Goal: Answer question/provide support: Share knowledge or assist other users

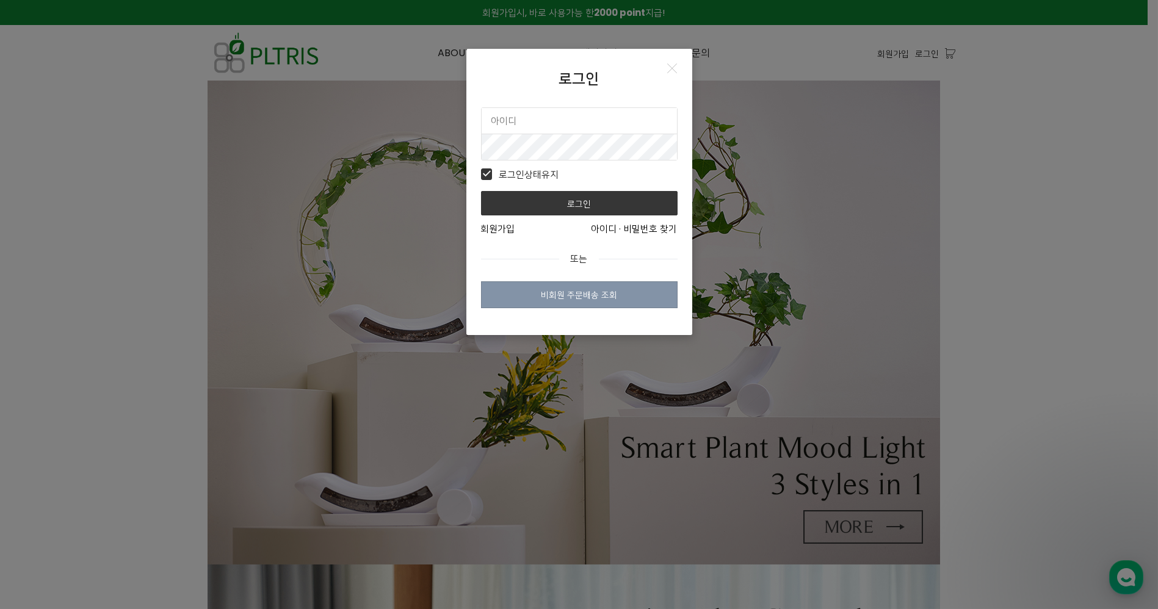
click at [634, 124] on input "text" at bounding box center [579, 121] width 195 height 26
type input "d"
type input "ㅇ"
drag, startPoint x: 568, startPoint y: 123, endPoint x: 405, endPoint y: 129, distance: 163.2
click at [404, 129] on div "로그인 dadol3 로그인상태유지 로그인 회원가입 아이디 · 비밀번호 찾기 또는 비회원 주문배송 조회" at bounding box center [579, 304] width 1158 height 609
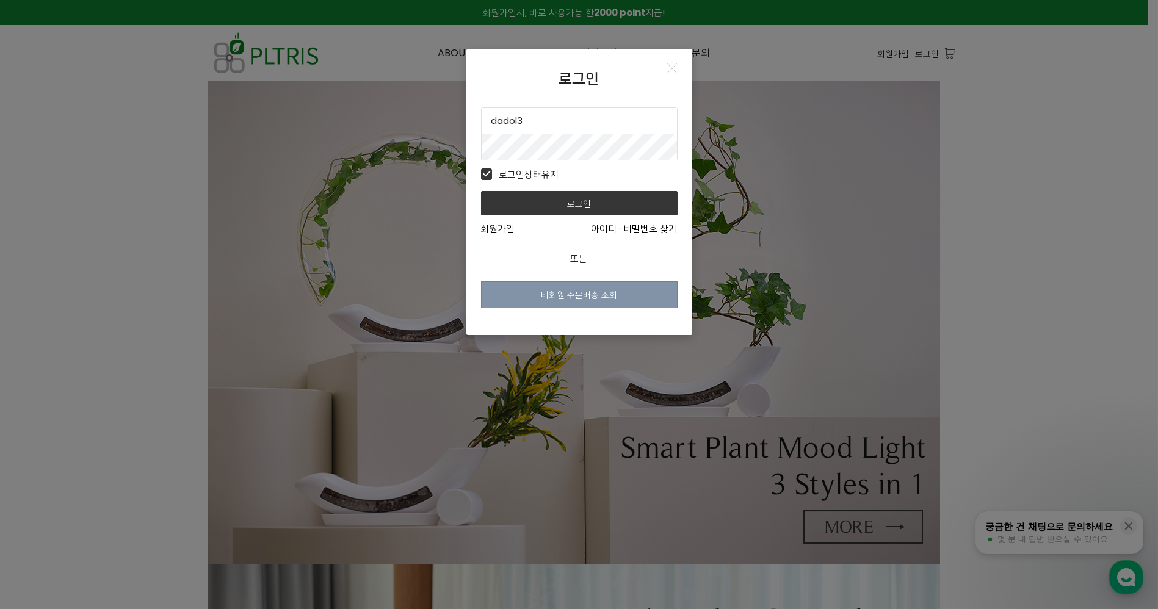
scroll to position [1, 0]
type input "plimsbond"
click at [481, 191] on button "로그인" at bounding box center [579, 203] width 197 height 24
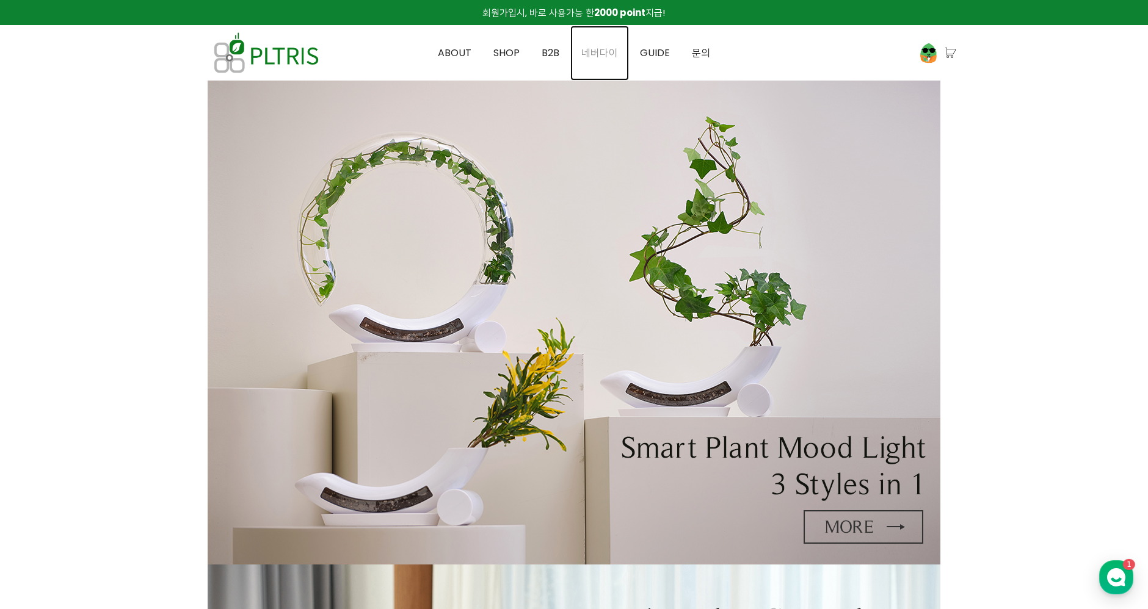
click at [591, 53] on span "네버다이" at bounding box center [599, 53] width 37 height 14
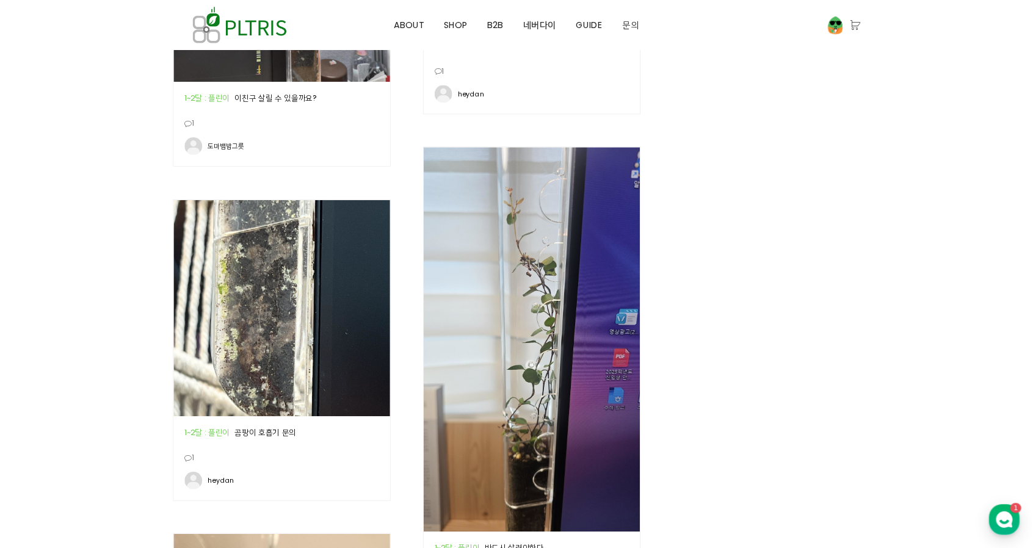
scroll to position [1501, 0]
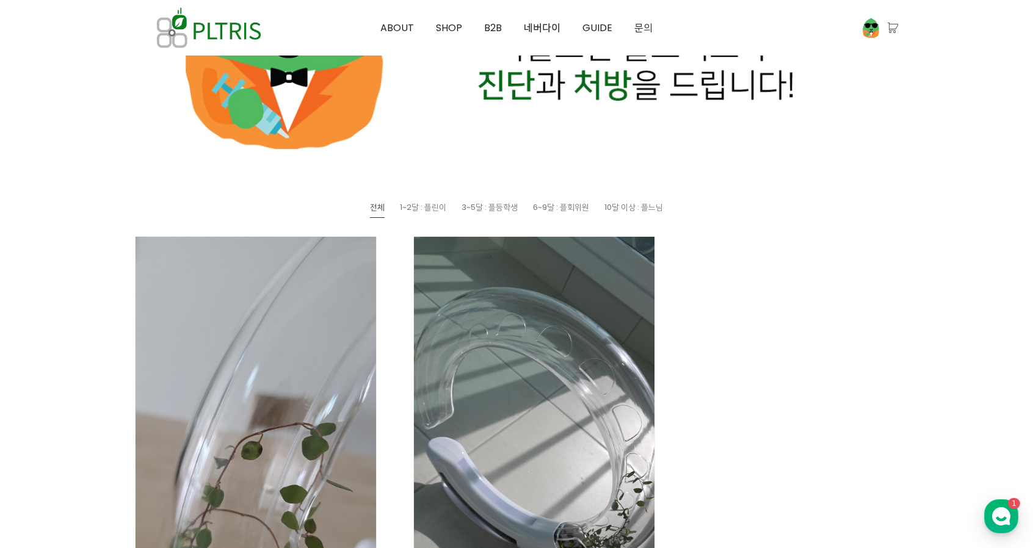
scroll to position [337, 0]
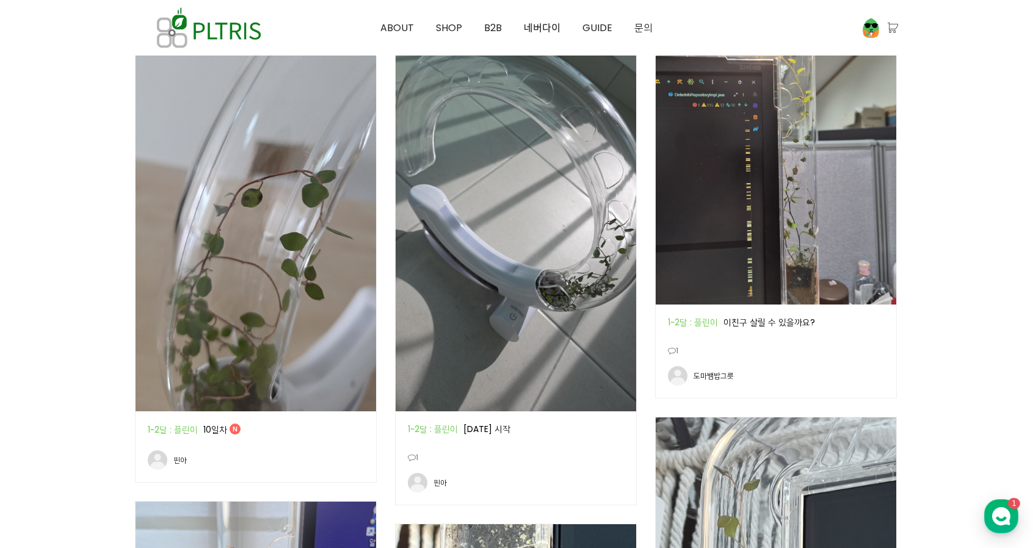
scroll to position [761, 0]
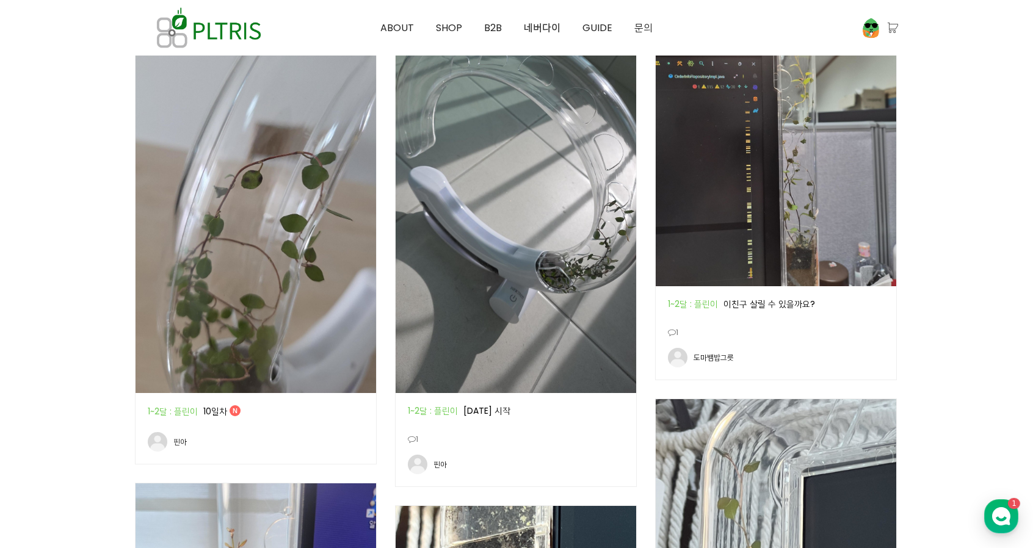
click at [220, 154] on img at bounding box center [256, 179] width 241 height 427
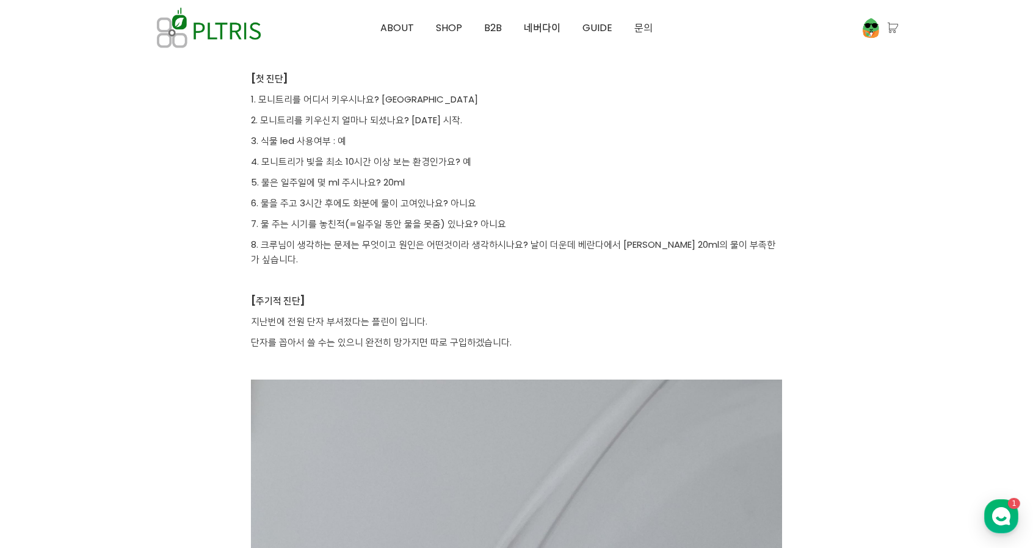
scroll to position [244, 0]
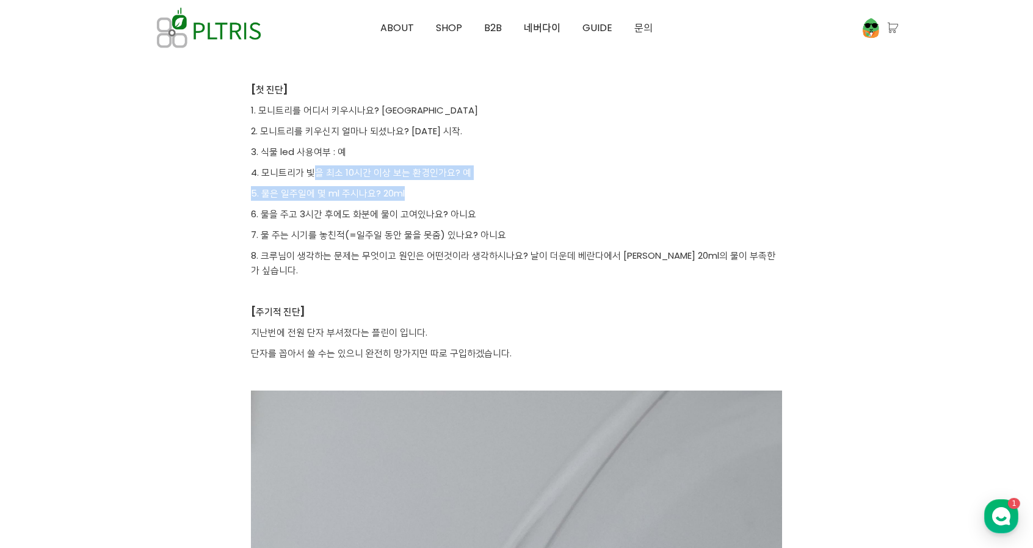
drag, startPoint x: 310, startPoint y: 169, endPoint x: 498, endPoint y: 205, distance: 190.8
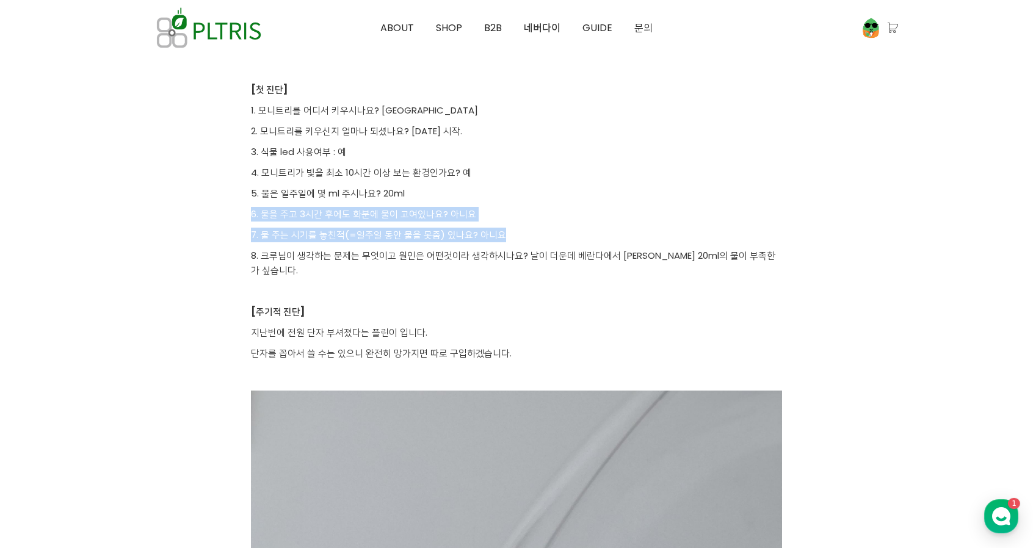
drag, startPoint x: 423, startPoint y: 185, endPoint x: 501, endPoint y: 238, distance: 93.7
click at [501, 238] on p "7. 물 주는 시기를 놓친적(=일주일 동안 물을 못줌) 있나요? 아니요" at bounding box center [516, 235] width 531 height 15
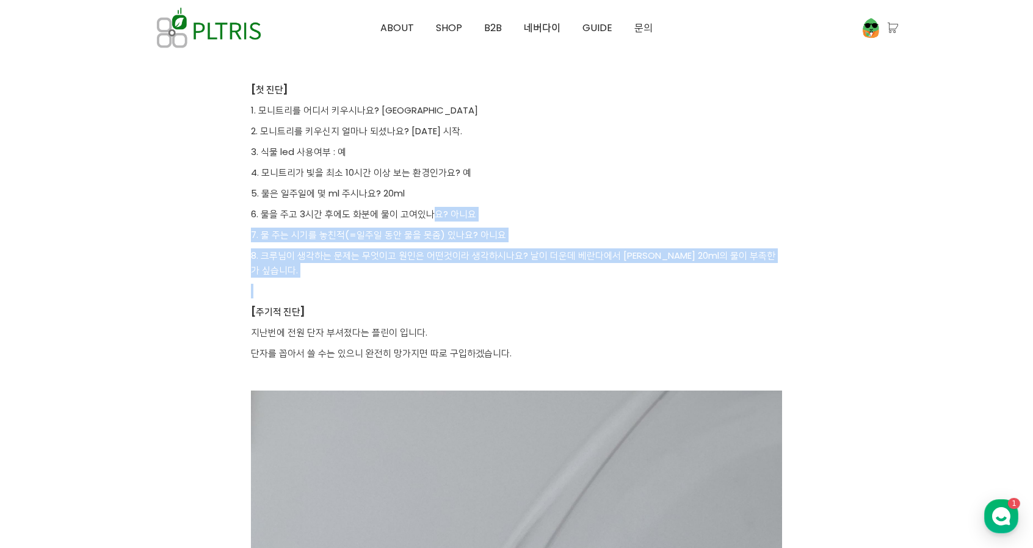
drag, startPoint x: 429, startPoint y: 211, endPoint x: 523, endPoint y: 279, distance: 116.3
click at [523, 284] on p at bounding box center [516, 291] width 531 height 15
drag, startPoint x: 447, startPoint y: 203, endPoint x: 638, endPoint y: 262, distance: 199.9
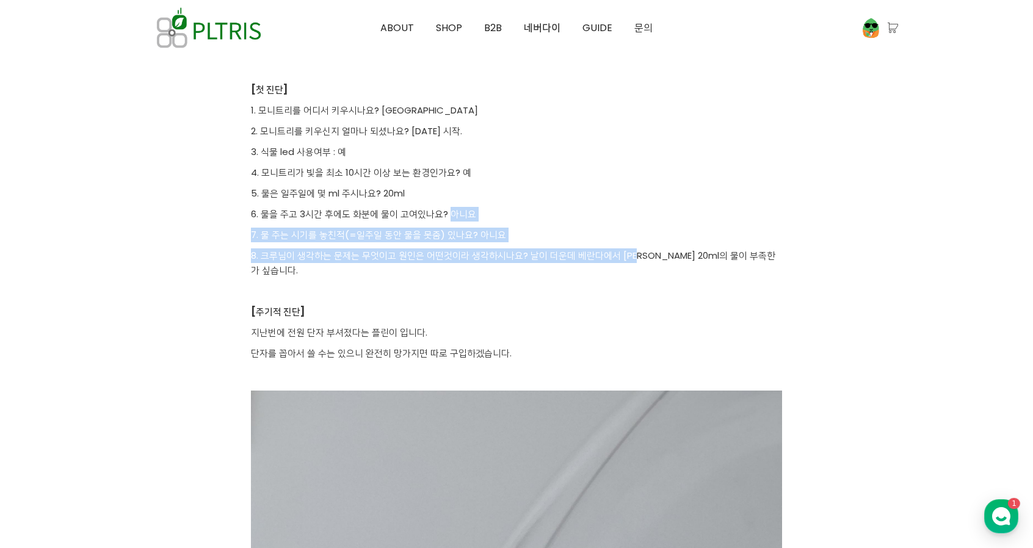
click at [638, 262] on p "8. 크루님이 생각하는 문제는 무엇이고 원인은 어떤것이라 생각하시나요? 날이 더운데 베란다에서 [PERSON_NAME] 20ml의 물이 부족한…" at bounding box center [516, 263] width 531 height 29
drag, startPoint x: 508, startPoint y: 181, endPoint x: 695, endPoint y: 263, distance: 204.2
click at [695, 263] on p "8. 크루님이 생각하는 문제는 무엇이고 원인은 어떤것이라 생각하시나요? 날이 더운데 베란다에서 [PERSON_NAME] 20ml의 물이 부족한…" at bounding box center [516, 263] width 531 height 29
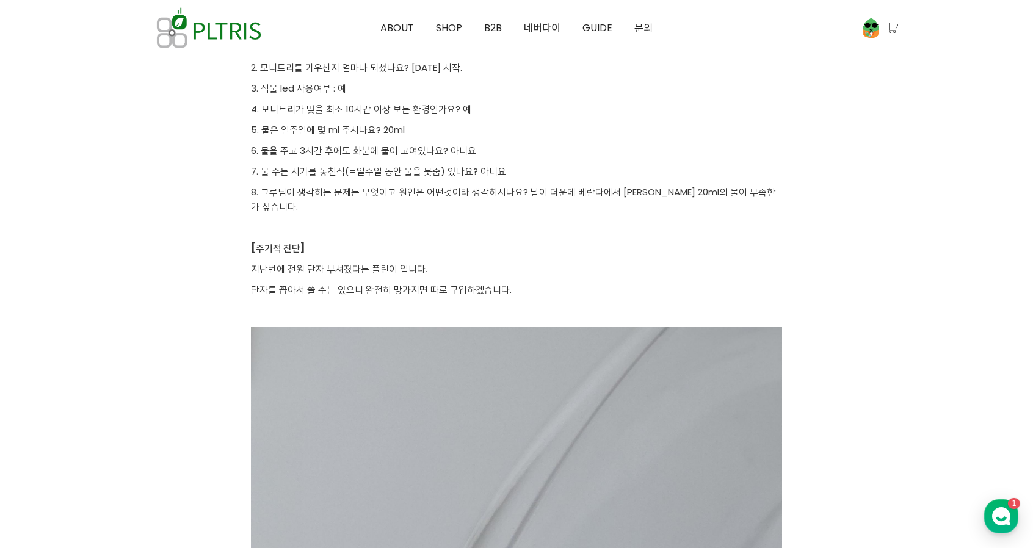
scroll to position [366, 0]
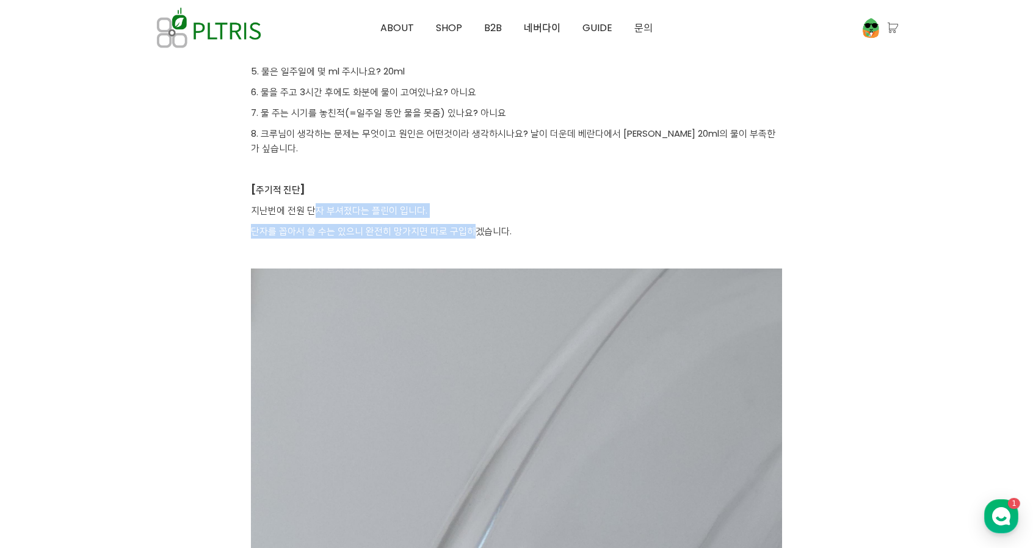
drag, startPoint x: 315, startPoint y: 188, endPoint x: 474, endPoint y: 220, distance: 162.6
click at [474, 224] on p "단자를 꼽아서 쓸 수는 있으니 완전히 망가지면 따로 구입하겠습니다." at bounding box center [516, 231] width 531 height 15
drag, startPoint x: 368, startPoint y: 201, endPoint x: 496, endPoint y: 219, distance: 129.4
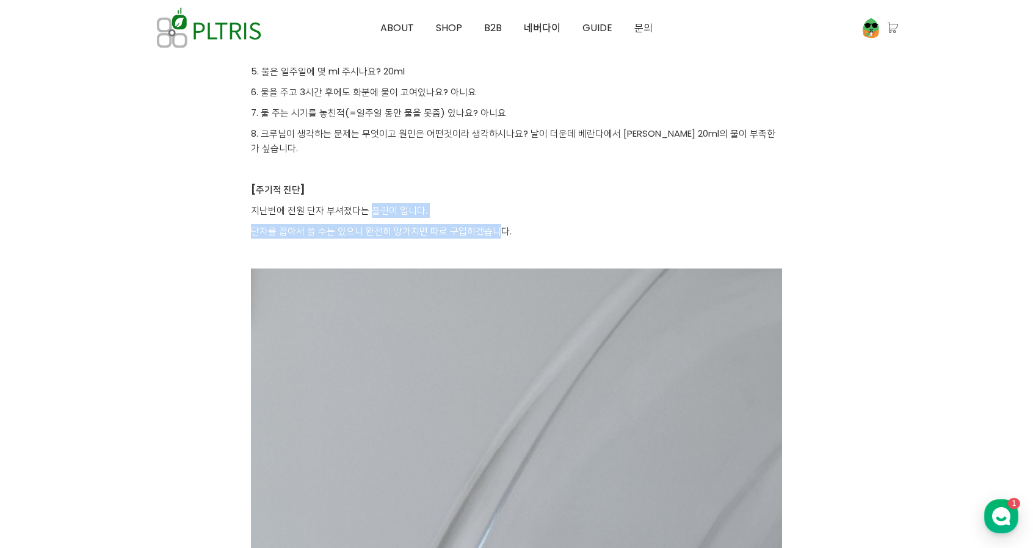
click at [496, 224] on p "단자를 꼽아서 쓸 수는 있으니 완전히 망가지면 따로 구입하겠습니다." at bounding box center [516, 231] width 531 height 15
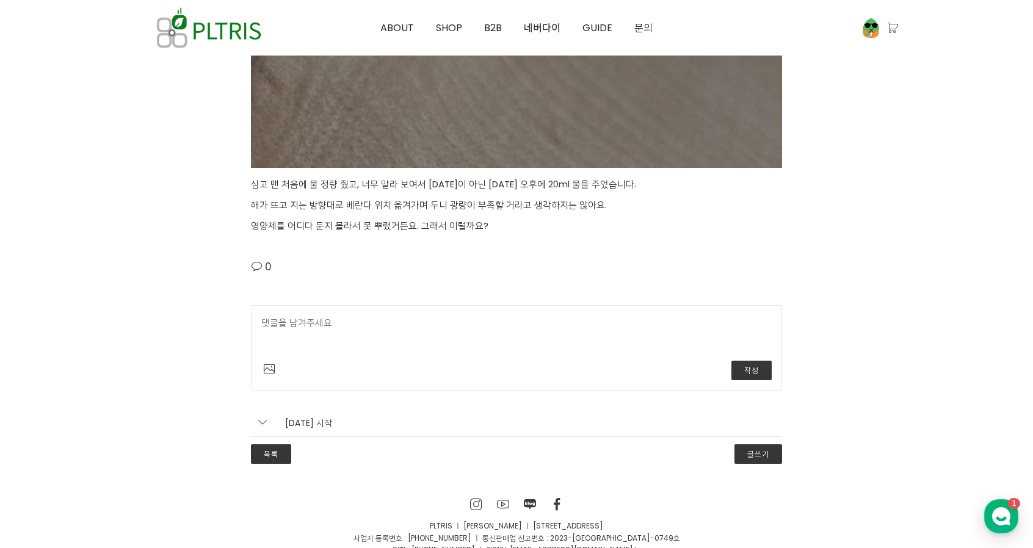
scroll to position [3297, 0]
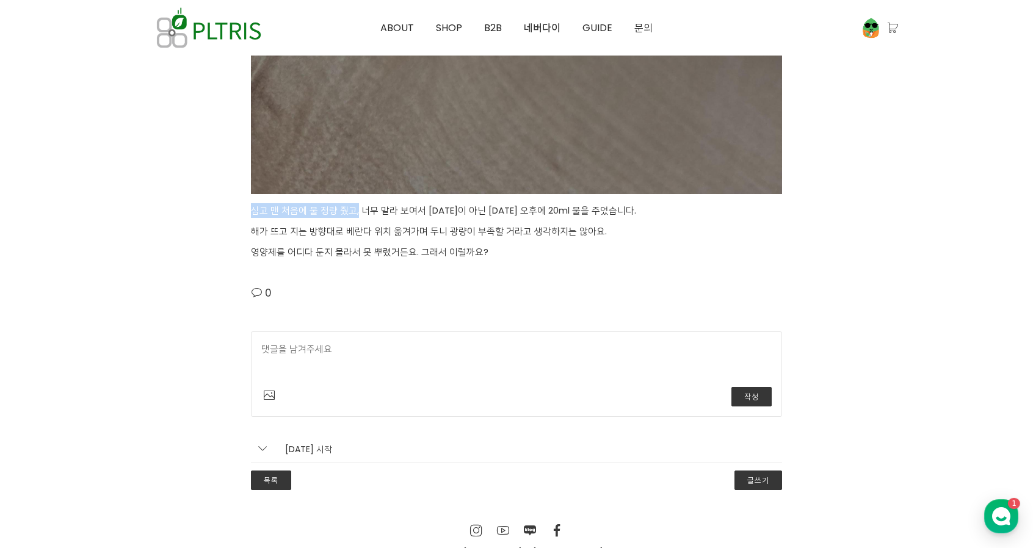
drag, startPoint x: 357, startPoint y: 195, endPoint x: 237, endPoint y: 192, distance: 120.3
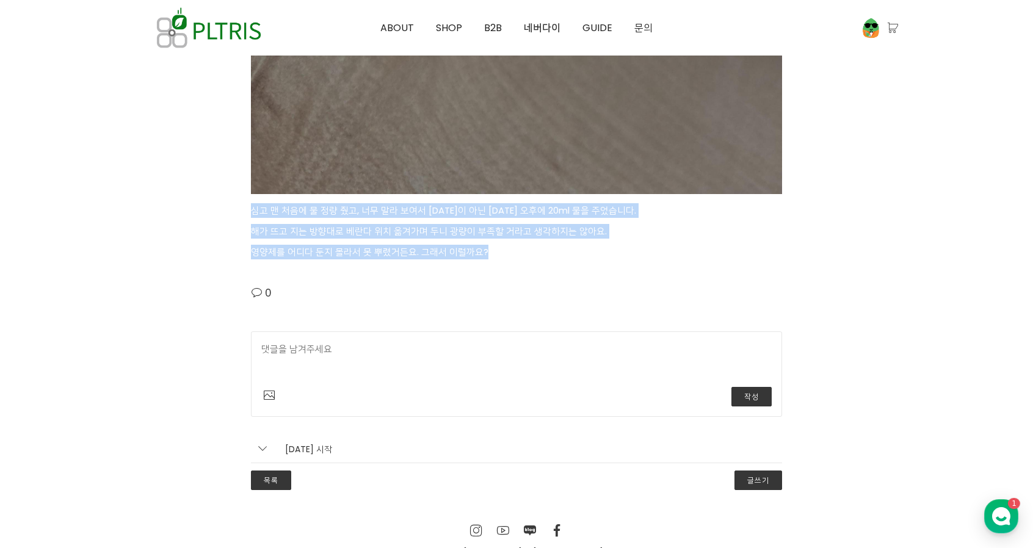
drag, startPoint x: 249, startPoint y: 190, endPoint x: 602, endPoint y: 225, distance: 355.3
drag, startPoint x: 512, startPoint y: 237, endPoint x: 432, endPoint y: 187, distance: 93.5
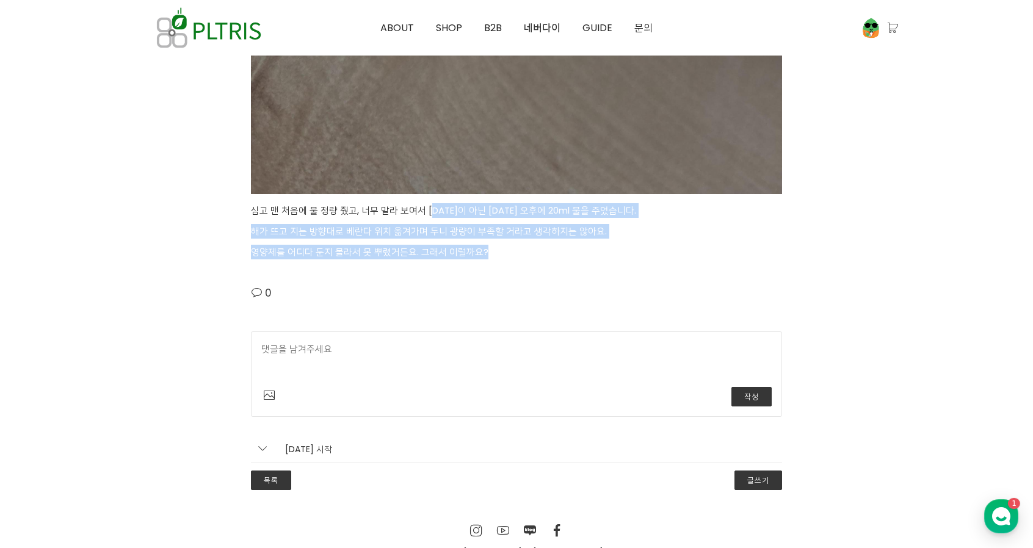
drag, startPoint x: 391, startPoint y: 190, endPoint x: 510, endPoint y: 253, distance: 134.9
drag, startPoint x: 510, startPoint y: 242, endPoint x: 445, endPoint y: 203, distance: 76.7
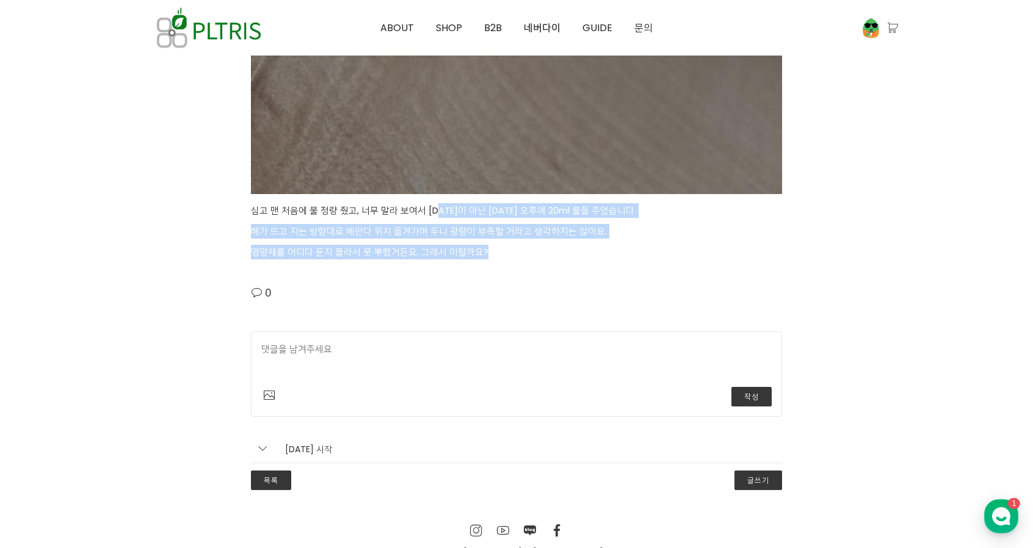
click at [445, 203] on p "심고 맨 처음에 물 정량 줬고, 너무 말라 보여서 [DATE]이 아닌 [DATE] 오후에 20ml 물을 주었습니다." at bounding box center [516, 210] width 531 height 15
drag, startPoint x: 429, startPoint y: 198, endPoint x: 515, endPoint y: 251, distance: 101.2
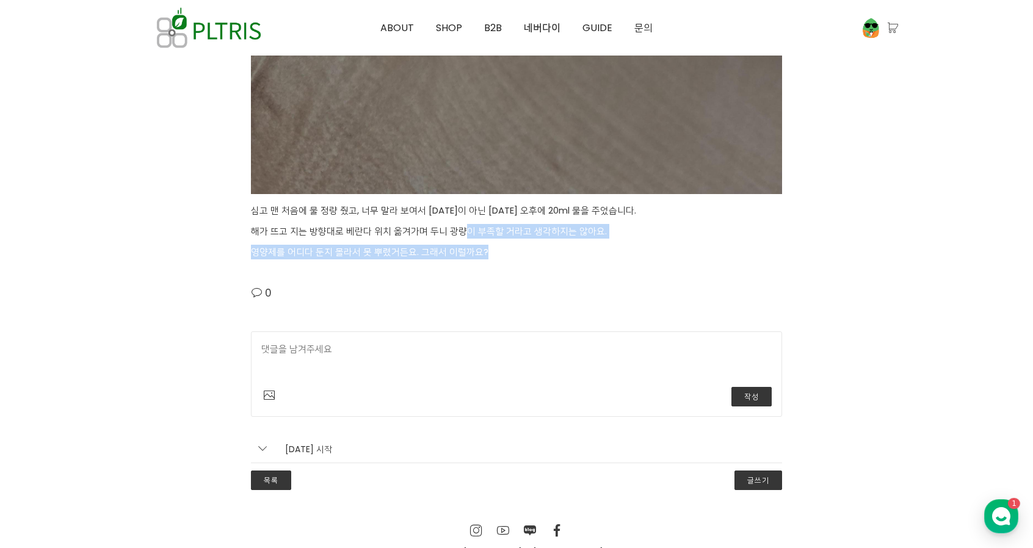
drag, startPoint x: 485, startPoint y: 233, endPoint x: 449, endPoint y: 195, distance: 52.2
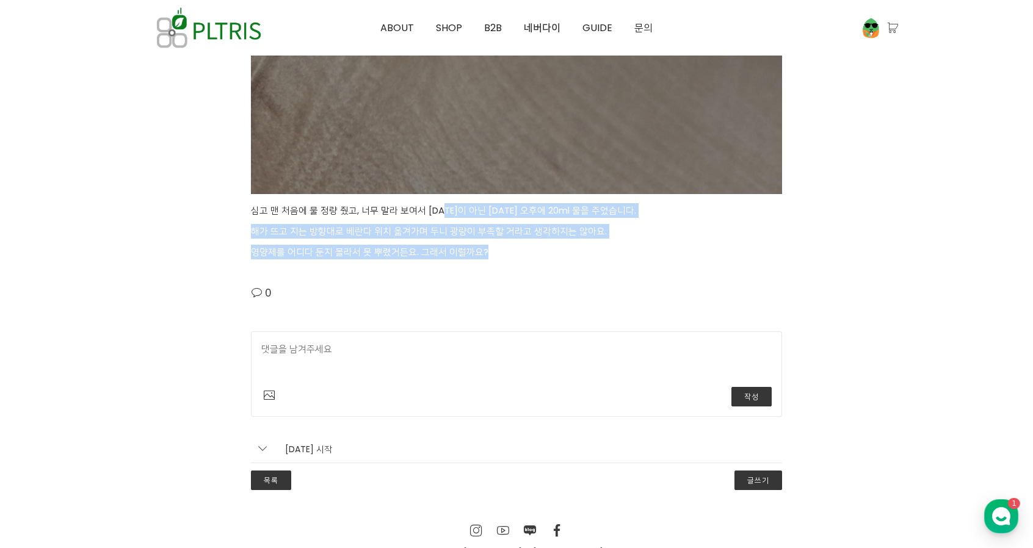
click at [449, 203] on p "심고 맨 처음에 물 정량 줬고, 너무 말라 보여서 [DATE]이 아닌 [DATE] 오후에 20ml 물을 주었습니다." at bounding box center [516, 210] width 531 height 15
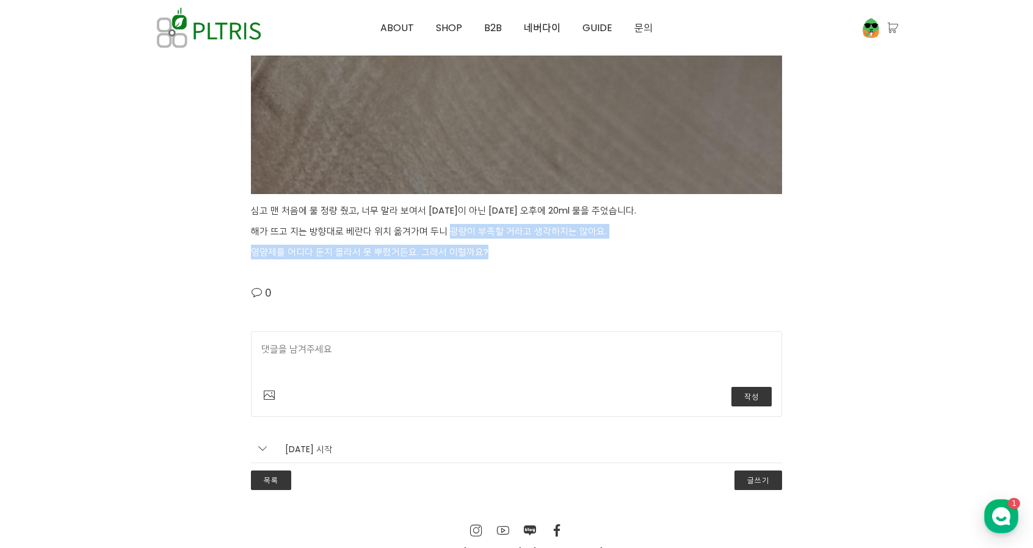
drag, startPoint x: 448, startPoint y: 204, endPoint x: 516, endPoint y: 252, distance: 83.2
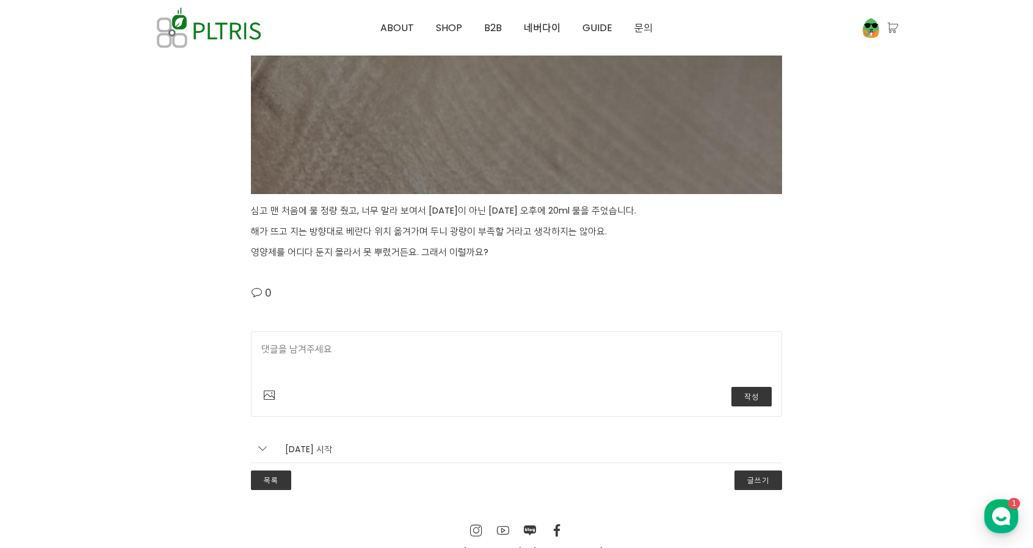
click at [461, 360] on textarea at bounding box center [516, 361] width 510 height 38
type textarea "d"
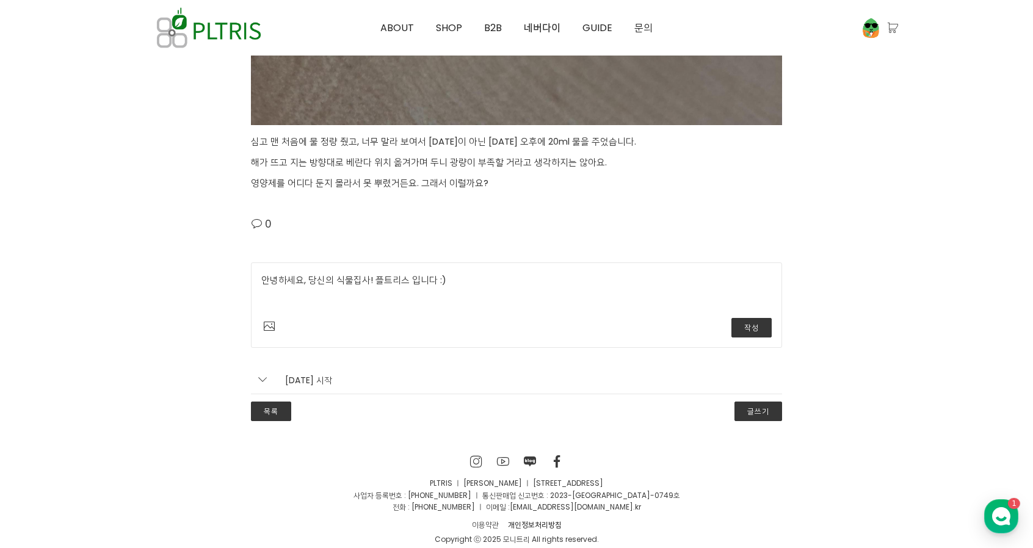
click at [486, 273] on textarea "안녕하세요, 당신의 식물집사! 플트리스 입니다 :)" at bounding box center [516, 292] width 510 height 38
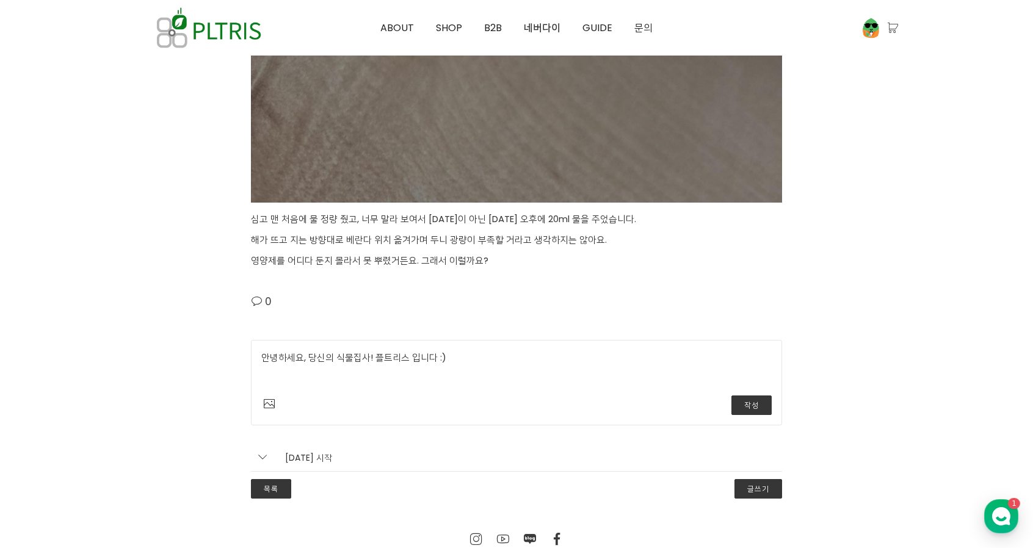
scroll to position [3366, 0]
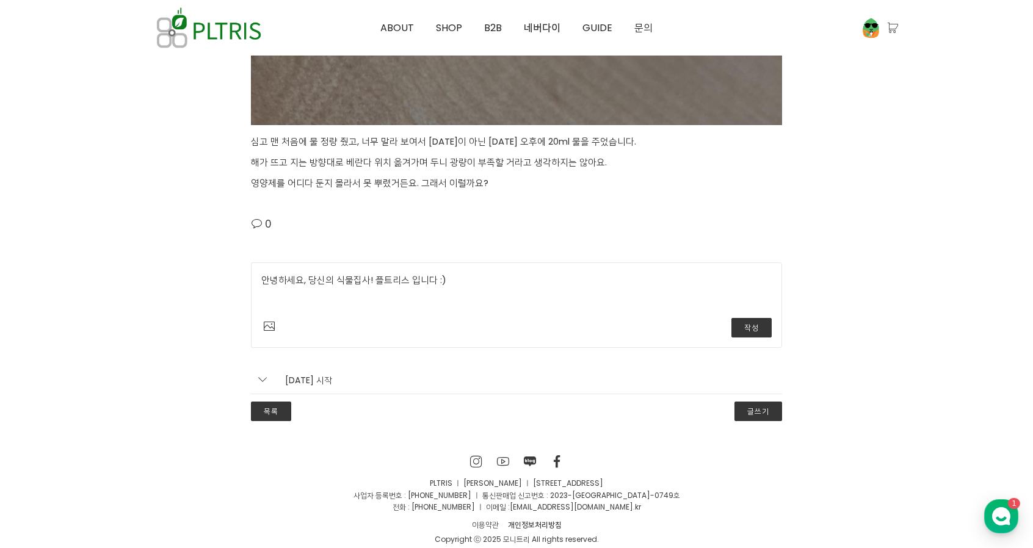
click at [548, 289] on textarea "안녕하세요, 당신의 식물집사! 플트리스 입니다 :)" at bounding box center [516, 292] width 510 height 38
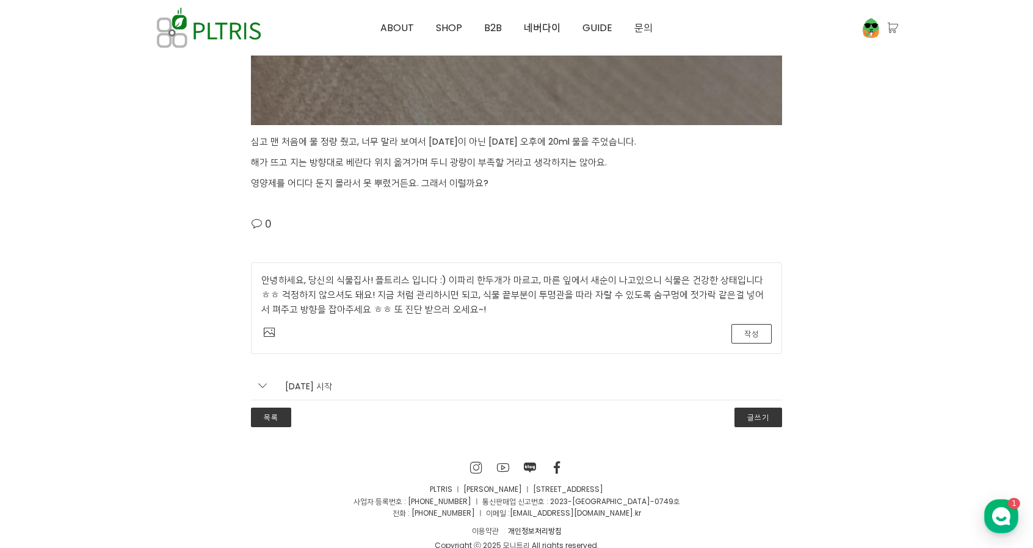
type textarea "안녕하세요, 당신의 식물집사! 플트리스 입니다 :) 이파리 한두개가 마르고, 마른 잎에서 새순이 나고있으니 식물은 건강한 상태입니다 ㅎㅎ 걱정…"
click at [751, 324] on button "작성" at bounding box center [751, 334] width 40 height 20
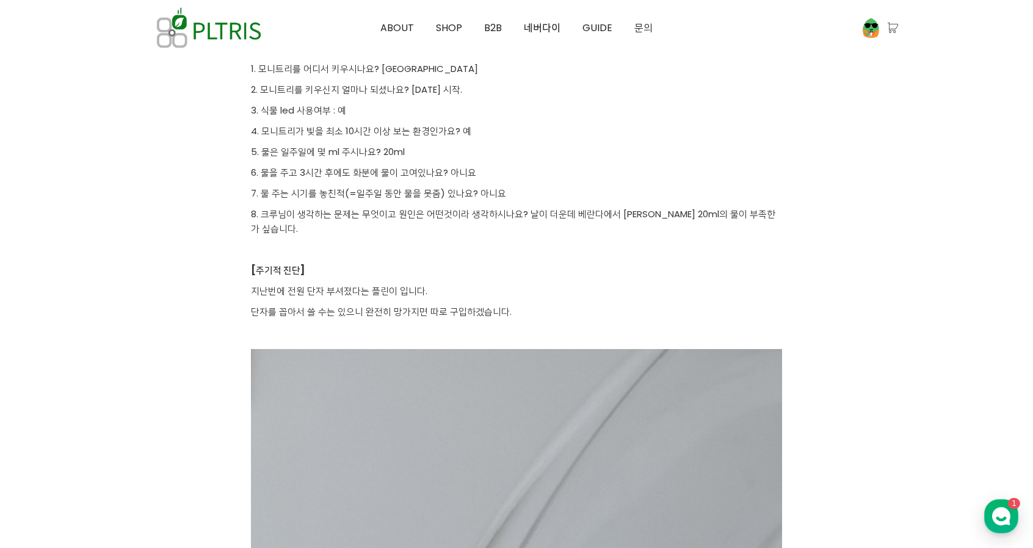
scroll to position [366, 0]
